Goal: Find specific page/section: Find specific page/section

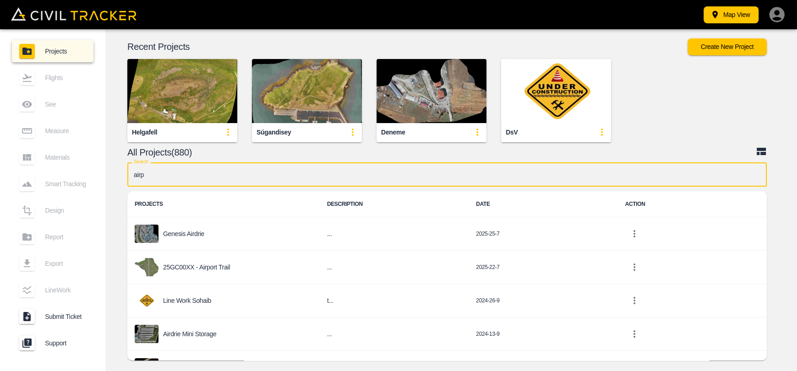
type input "airpo"
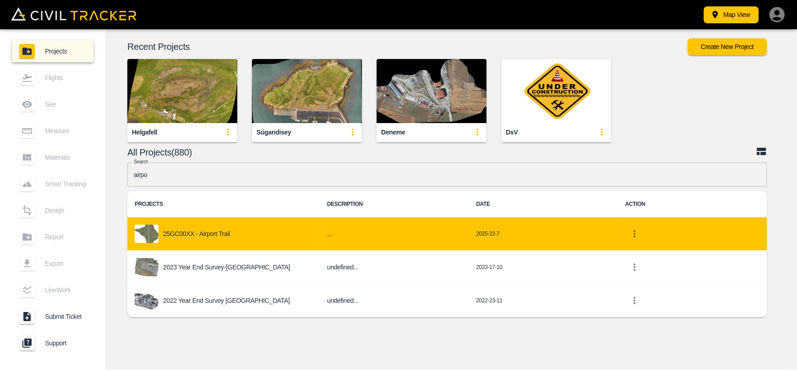
click at [285, 245] on td "25GC00XX - Airport Trail" at bounding box center [223, 233] width 192 height 33
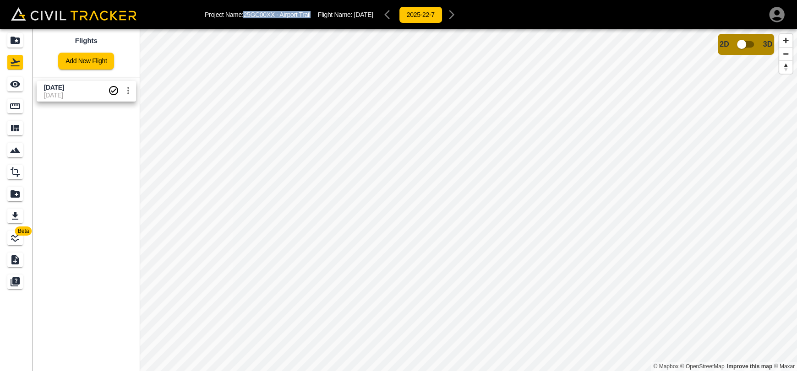
drag, startPoint x: 244, startPoint y: 13, endPoint x: 314, endPoint y: 14, distance: 70.1
click at [314, 14] on div "Project Name: 25GC00XX - Airport Trail Flight Name: [DATE] 2025-22-7" at bounding box center [333, 14] width 256 height 18
copy p "25GC00XX - Airport Trail"
click at [262, 16] on p "Project Name: 25GC00XX - Airport Trail" at bounding box center [258, 14] width 106 height 7
drag, startPoint x: 245, startPoint y: 11, endPoint x: 314, endPoint y: 12, distance: 69.1
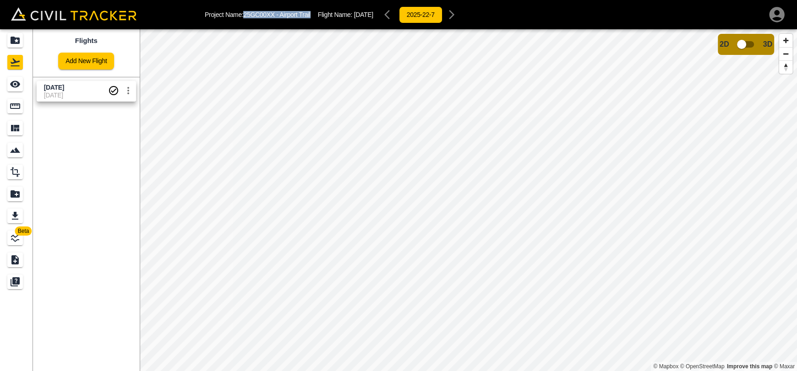
click at [314, 12] on div "Project Name: 25GC00XX - Airport Trail Flight Name: [DATE] 2025-22-7" at bounding box center [333, 14] width 256 height 18
copy p "25GC00XX - Airport Trail"
drag, startPoint x: 378, startPoint y: 12, endPoint x: 399, endPoint y: 12, distance: 21.5
click at [396, 11] on div "Project Name: 25GC00XX - Airport Trail Flight Name: [DATE] 2025-22-7" at bounding box center [333, 14] width 256 height 18
copy div "[DATE] 2025-22-7"
